Goal: Task Accomplishment & Management: Manage account settings

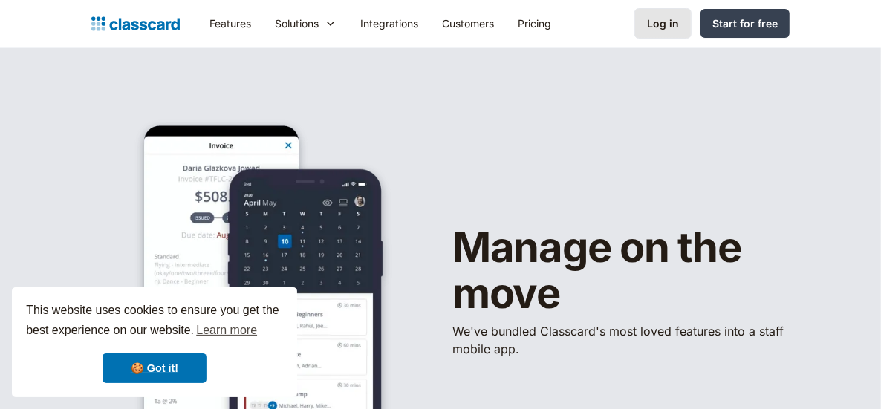
click at [678, 29] on div "Log in" at bounding box center [663, 24] width 32 height 16
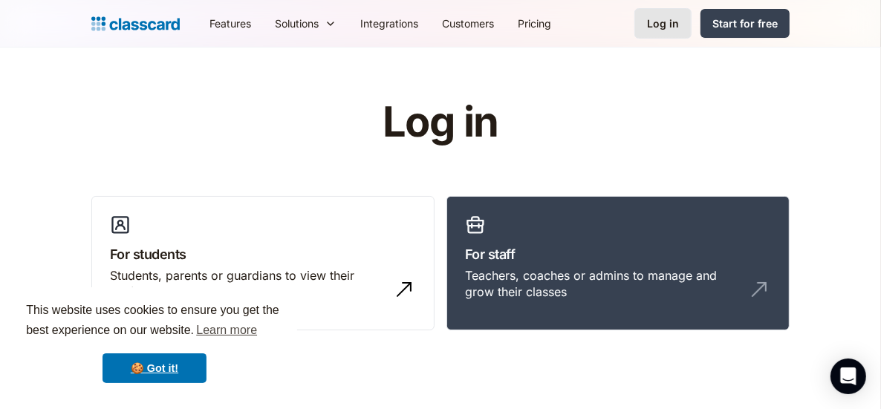
click at [676, 21] on div "Log in" at bounding box center [663, 24] width 32 height 16
click at [676, 25] on div "Log in" at bounding box center [663, 24] width 32 height 16
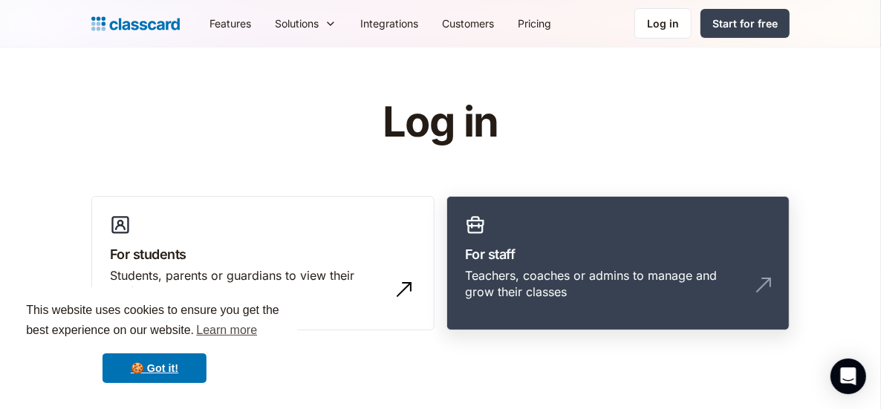
click at [638, 250] on h3 "For staff" at bounding box center [618, 254] width 306 height 20
